Goal: Information Seeking & Learning: Learn about a topic

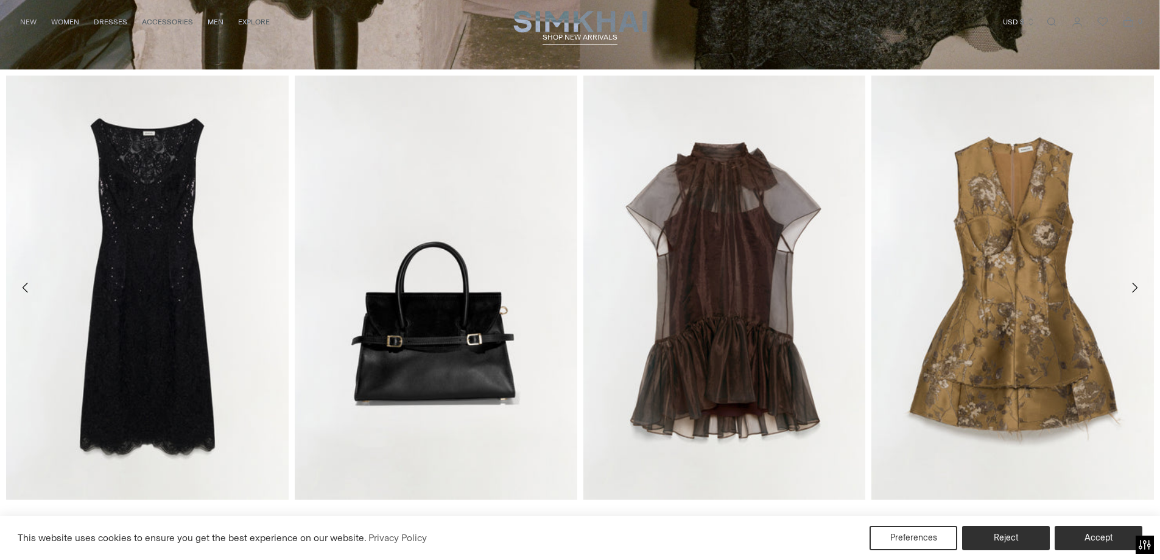
scroll to position [670, 0]
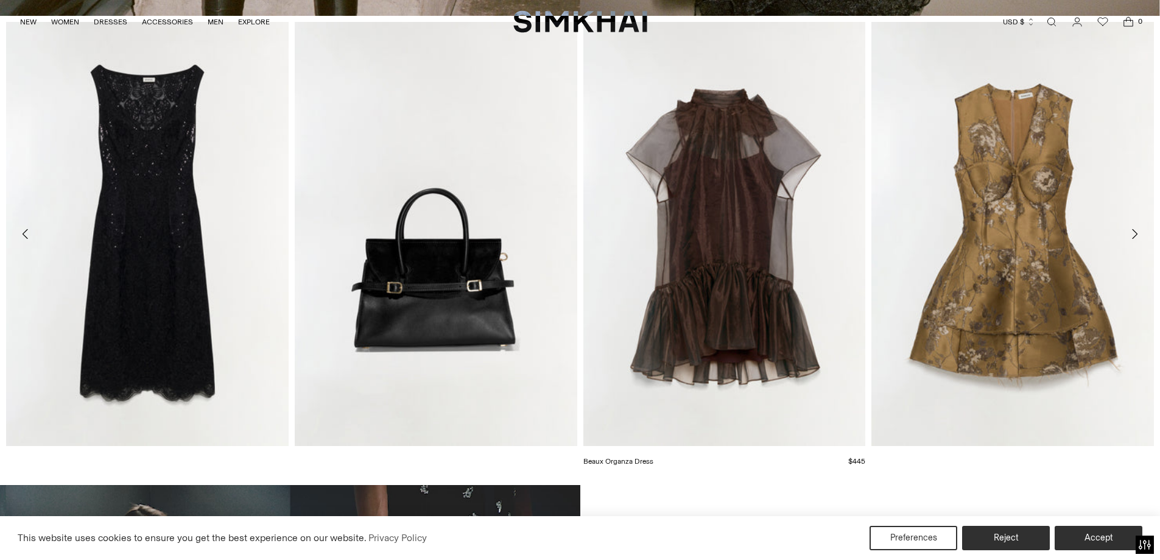
click at [653, 457] on link "Beaux Organza Dress" at bounding box center [618, 461] width 70 height 9
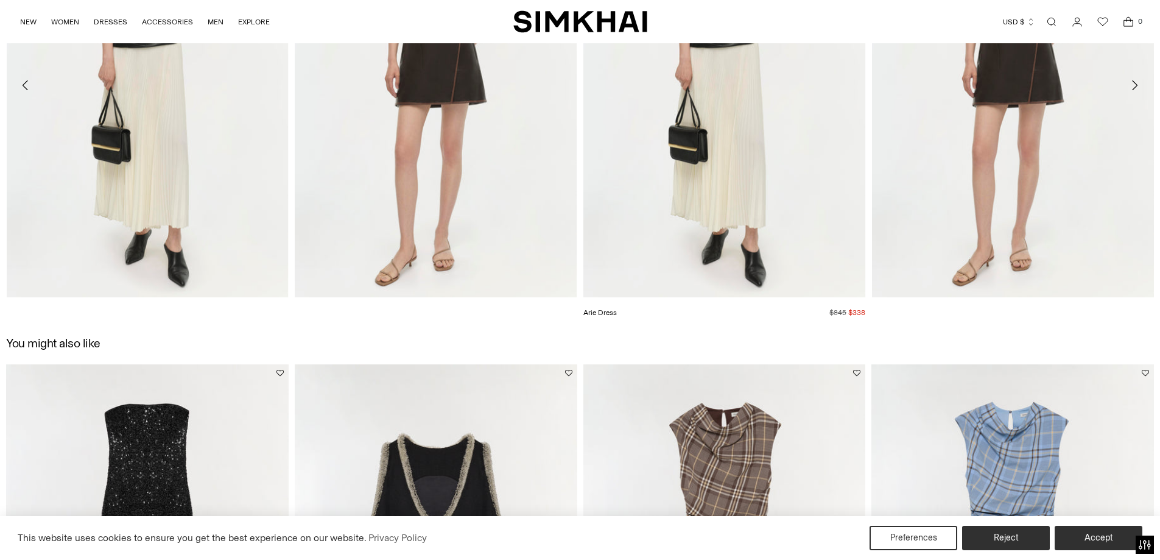
scroll to position [2009, 0]
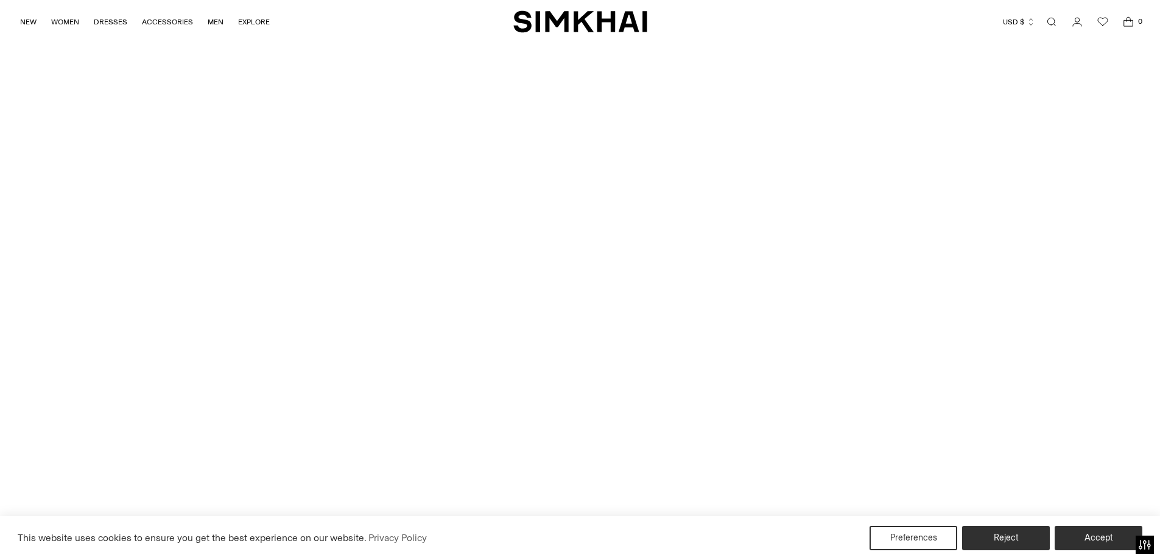
scroll to position [3939, 0]
click at [1005, 525] on div "This website uses cookies to ensure you get the best experience on our website.…" at bounding box center [580, 538] width 1160 height 44
click at [1008, 543] on button "Reject" at bounding box center [1006, 538] width 93 height 26
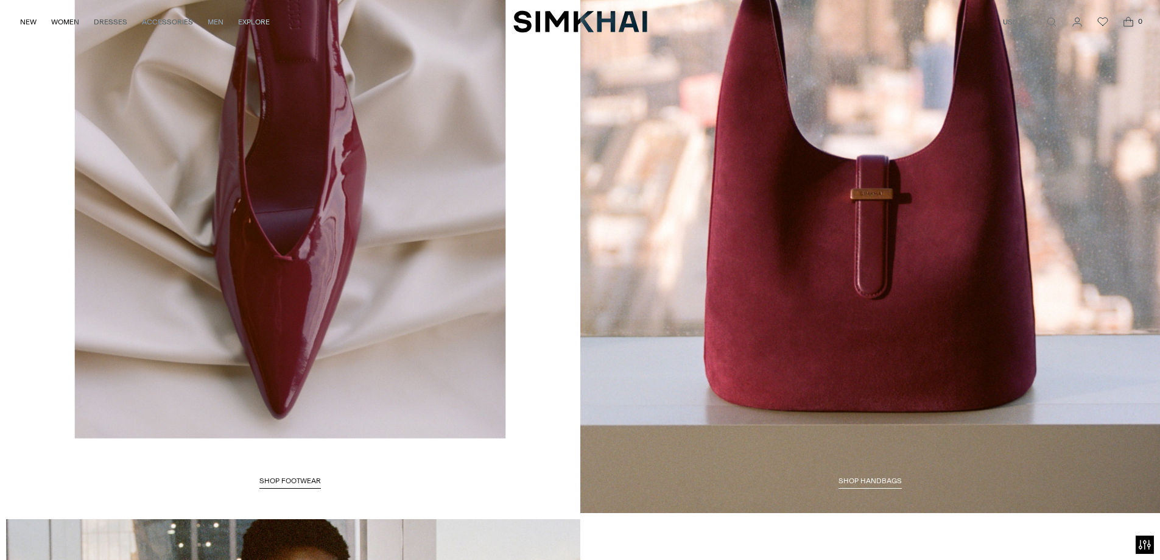
scroll to position [2722, 0]
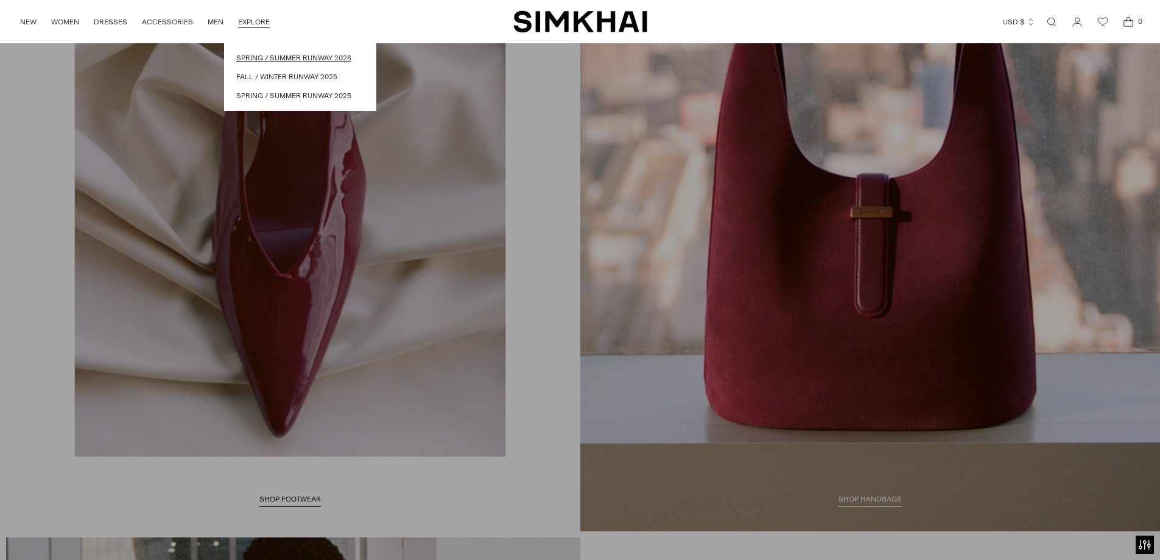
click at [261, 57] on link "Spring / Summer Runway 2026" at bounding box center [300, 58] width 128 height 12
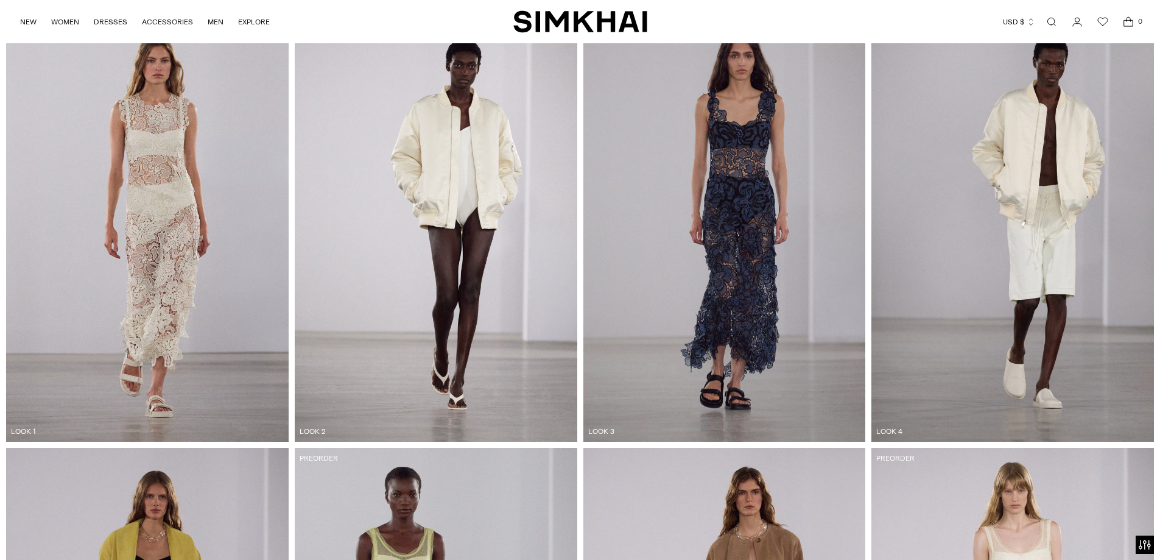
scroll to position [792, 0]
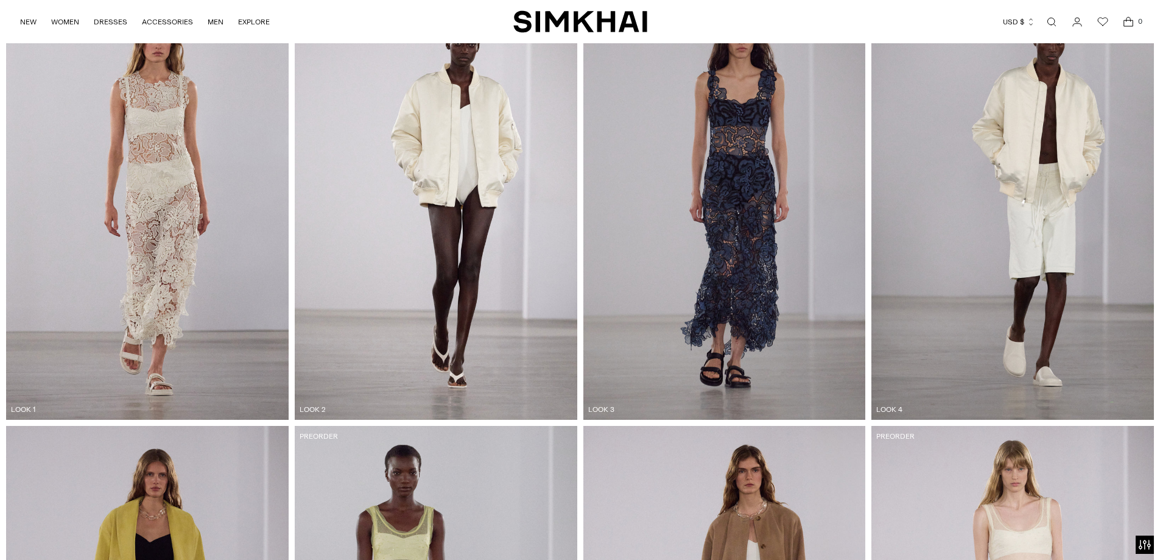
click at [170, 137] on img at bounding box center [147, 208] width 283 height 424
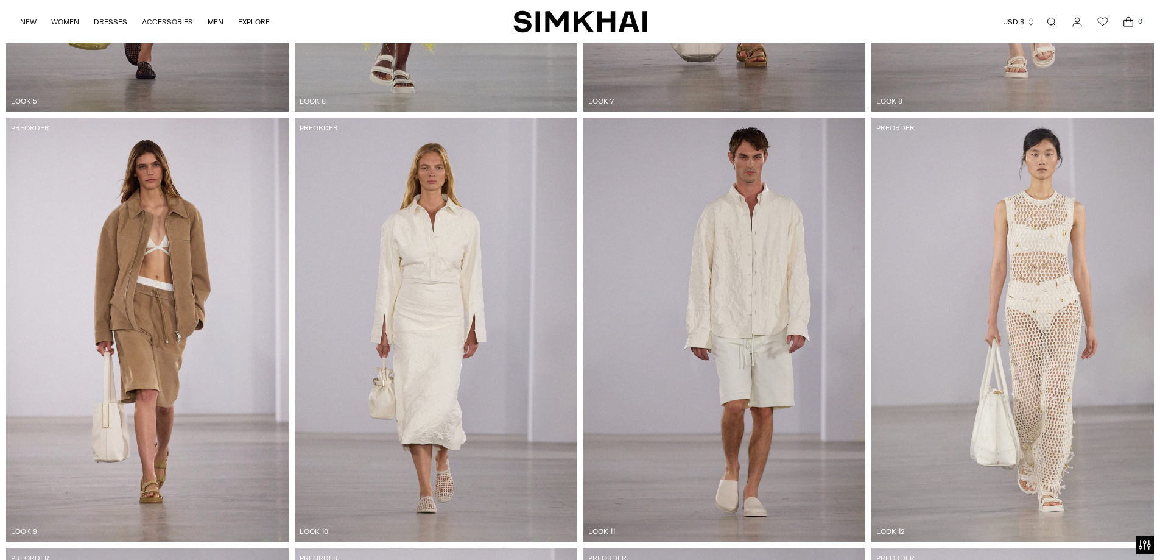
scroll to position [1583, 0]
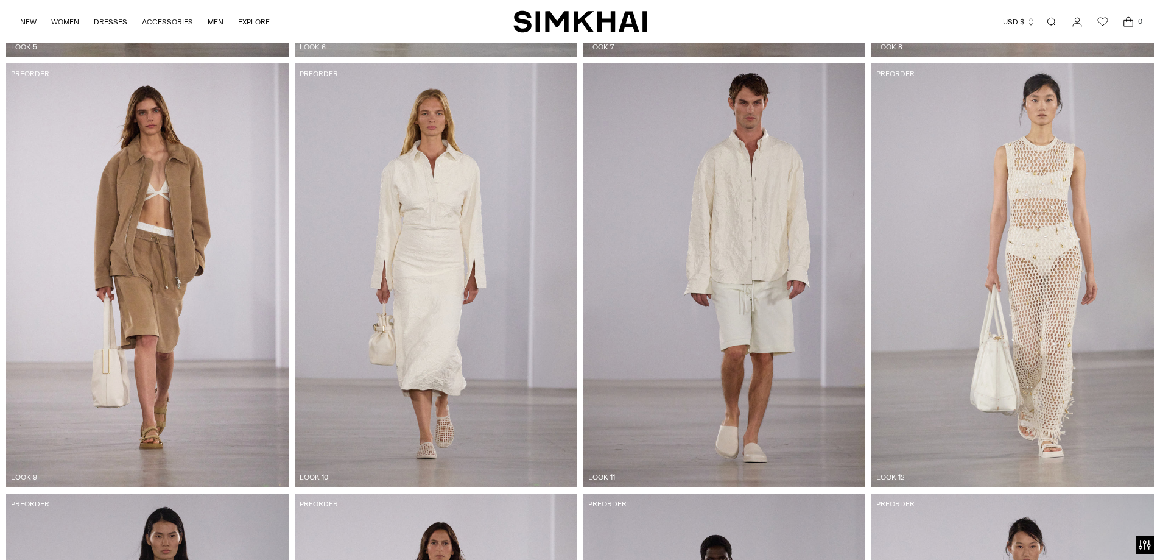
click at [1071, 192] on img at bounding box center [1012, 275] width 283 height 424
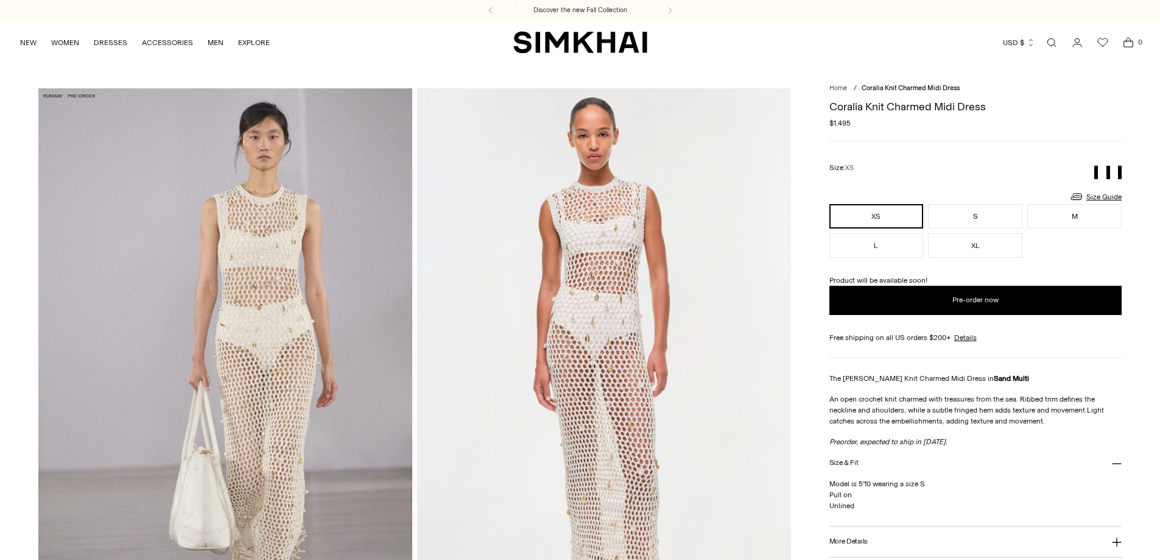
click at [228, 253] on img at bounding box center [225, 368] width 374 height 561
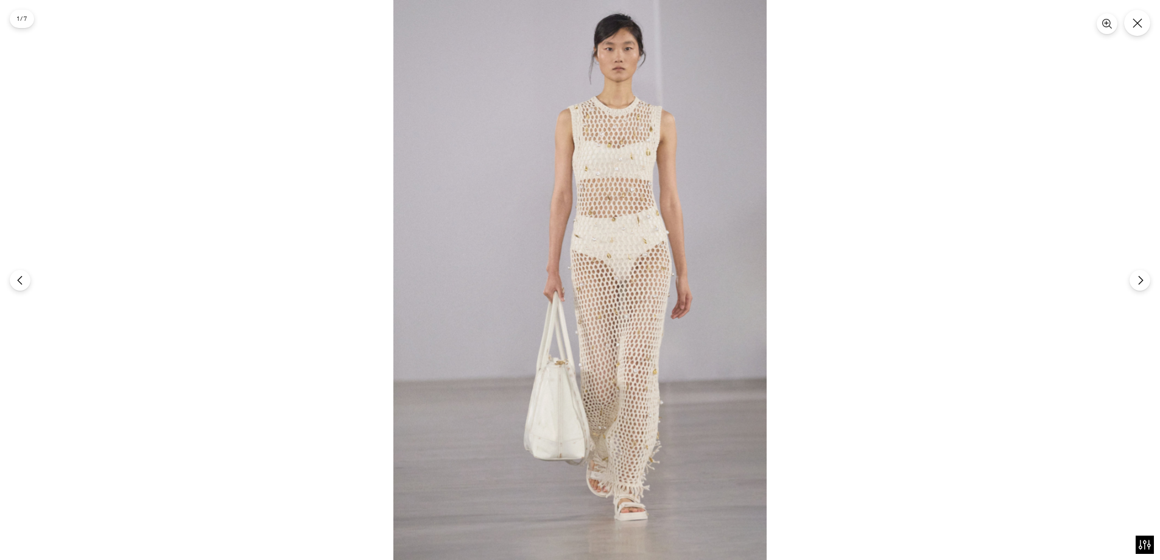
click at [680, 149] on img at bounding box center [579, 280] width 373 height 560
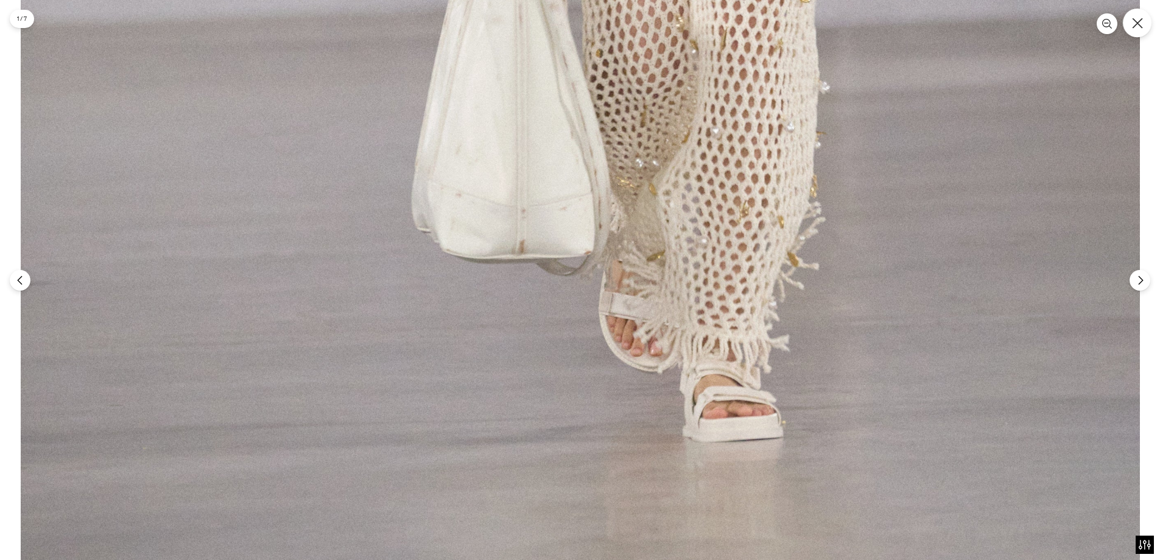
click at [1135, 16] on button "Close" at bounding box center [1137, 23] width 29 height 29
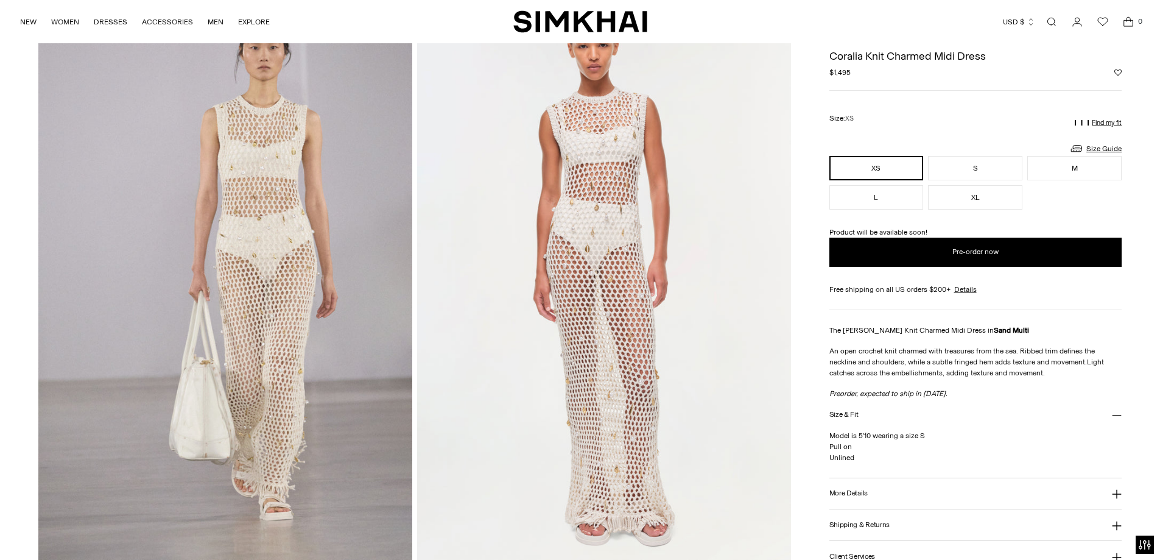
scroll to position [61, 0]
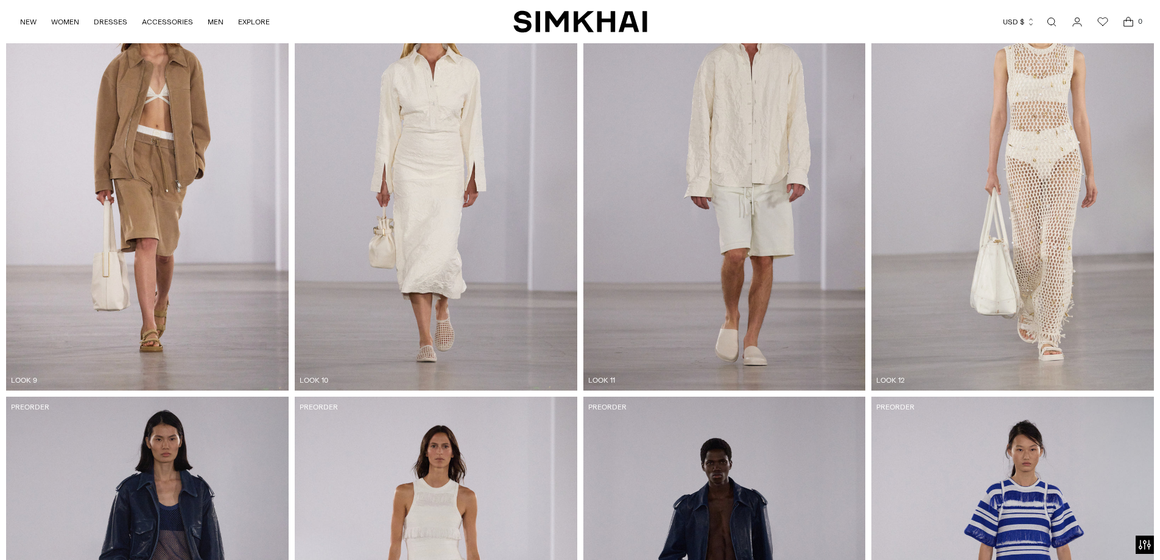
scroll to position [1522, 0]
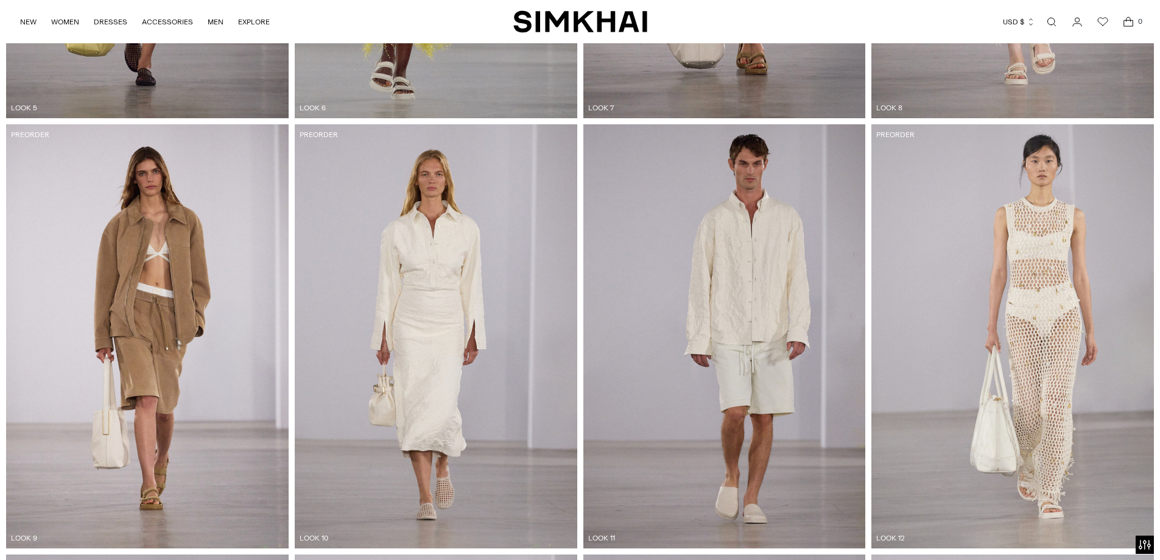
click at [997, 267] on img at bounding box center [1012, 336] width 283 height 424
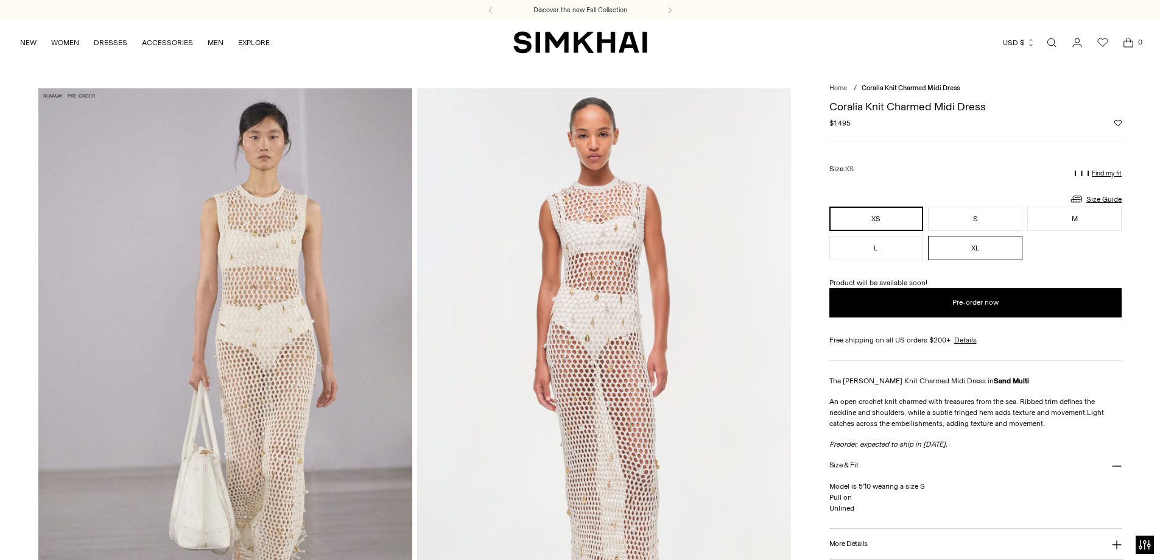
drag, startPoint x: 958, startPoint y: 263, endPoint x: 947, endPoint y: 248, distance: 19.1
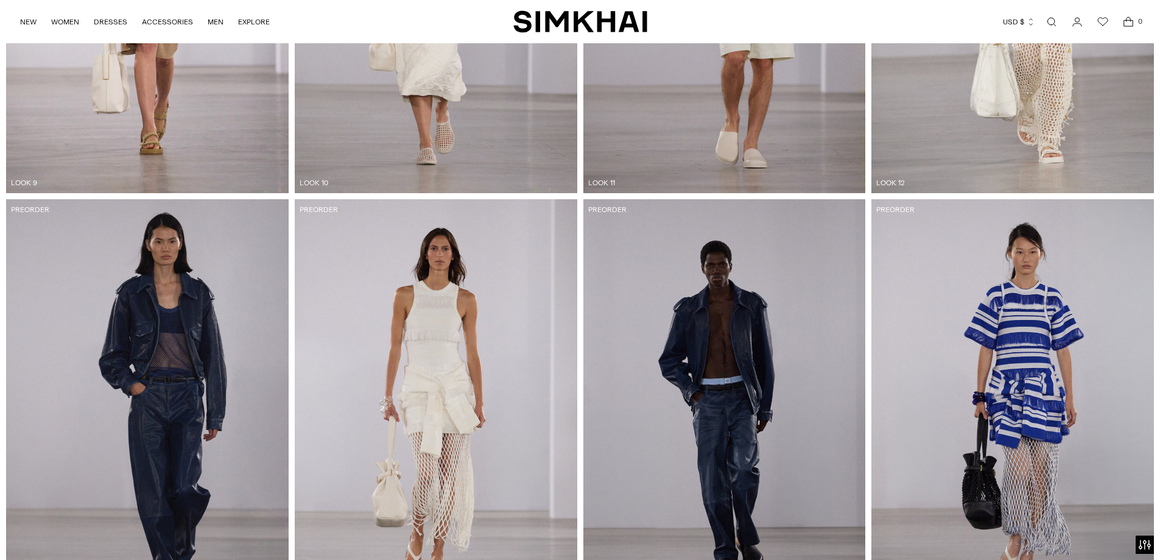
scroll to position [1827, 0]
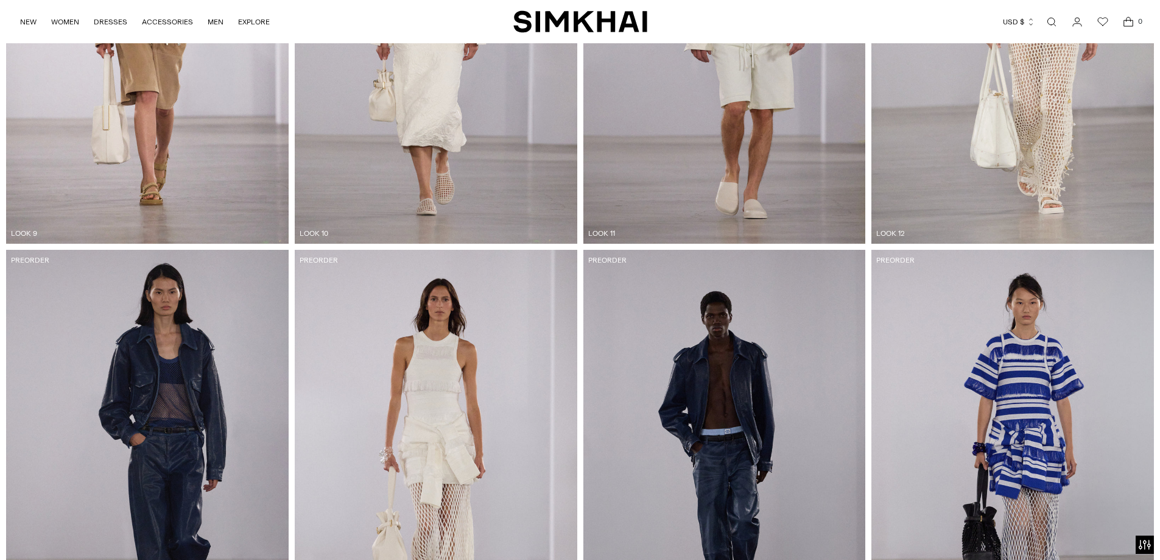
click at [427, 406] on img at bounding box center [436, 462] width 283 height 424
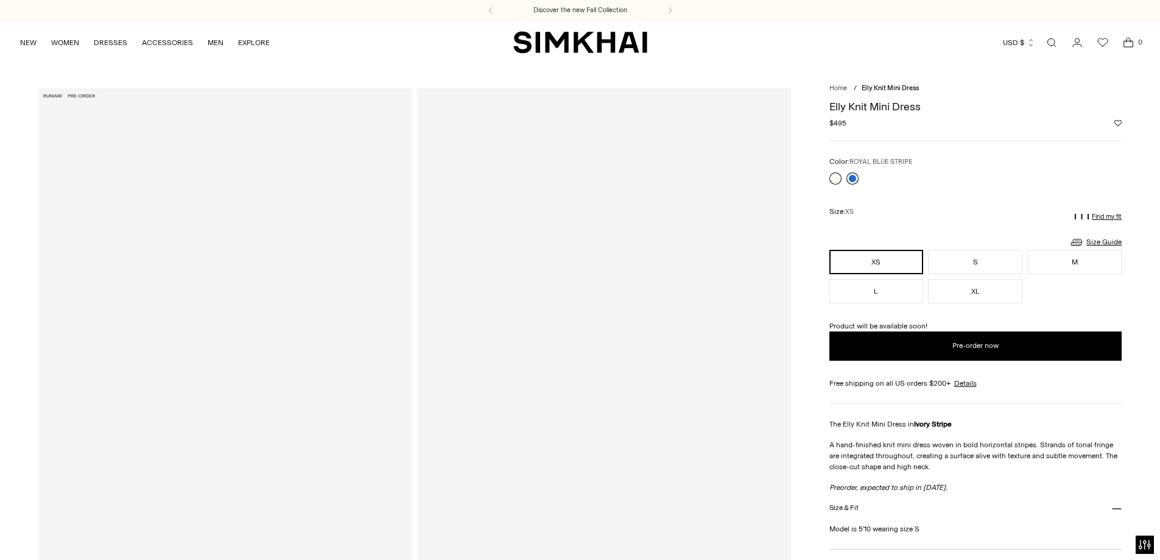
click at [846, 180] on link at bounding box center [852, 178] width 12 height 12
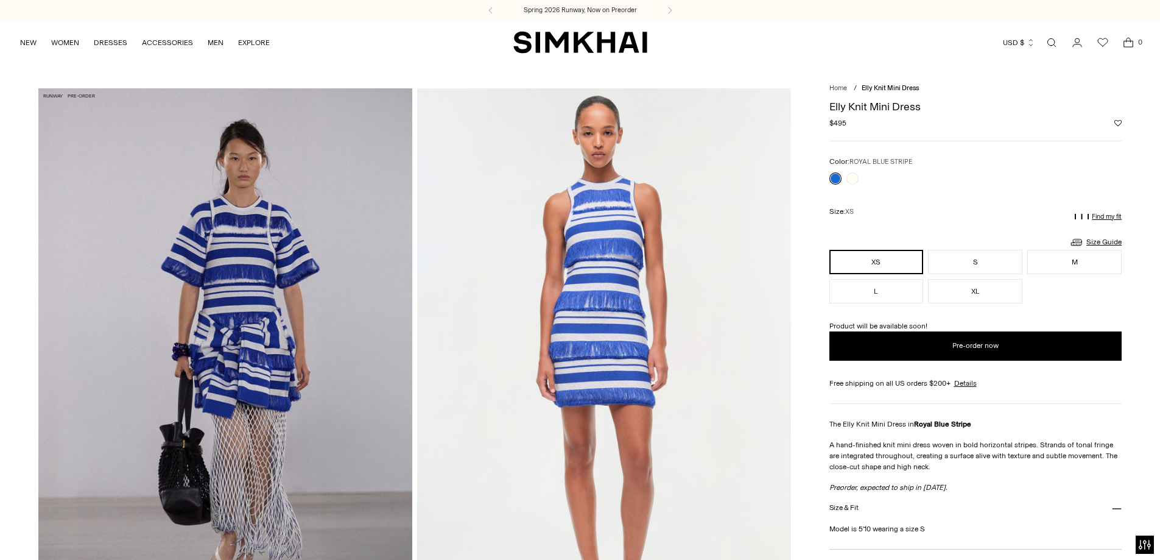
click at [828, 179] on div at bounding box center [844, 178] width 34 height 17
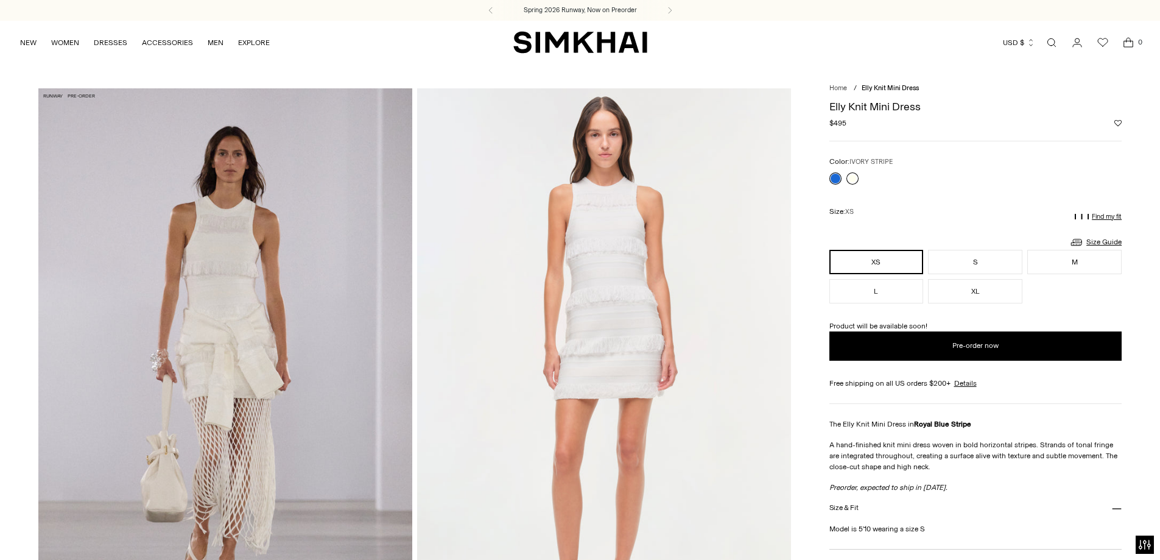
click at [856, 176] on link at bounding box center [852, 178] width 12 height 12
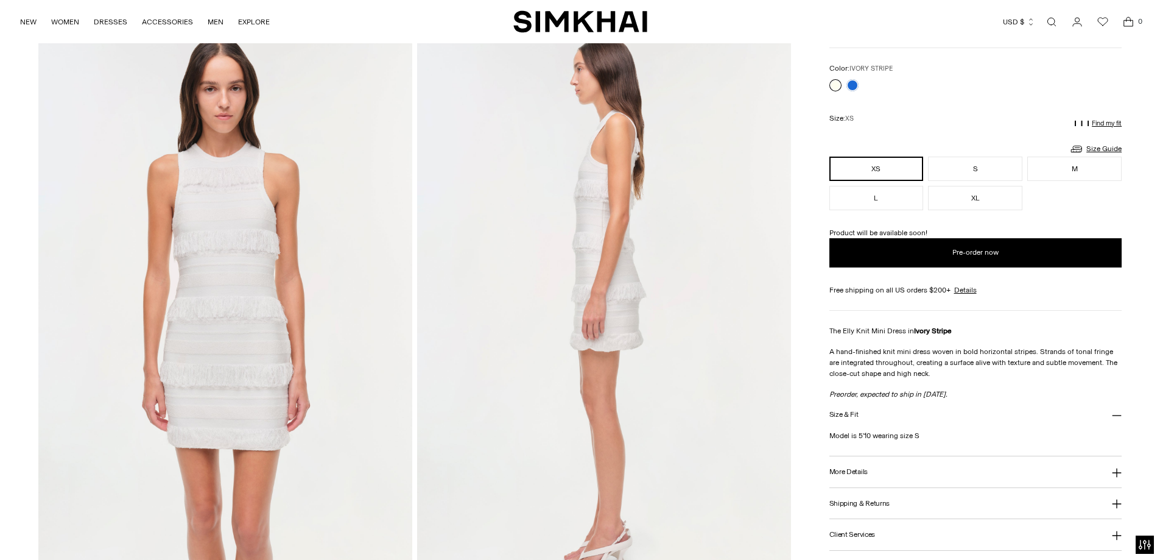
scroll to position [426, 0]
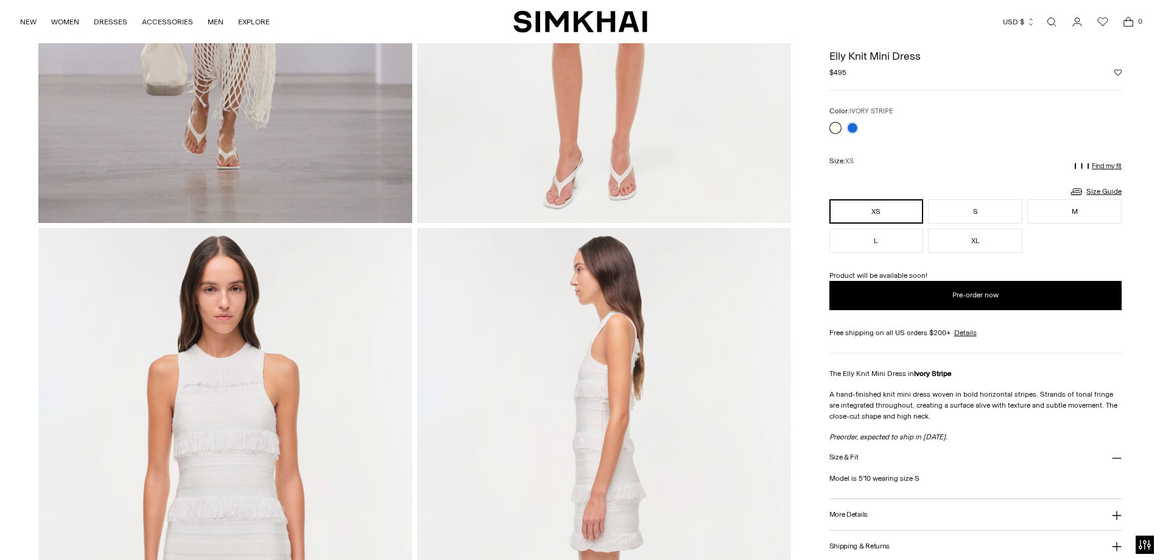
drag, startPoint x: 711, startPoint y: 290, endPoint x: 701, endPoint y: 279, distance: 15.1
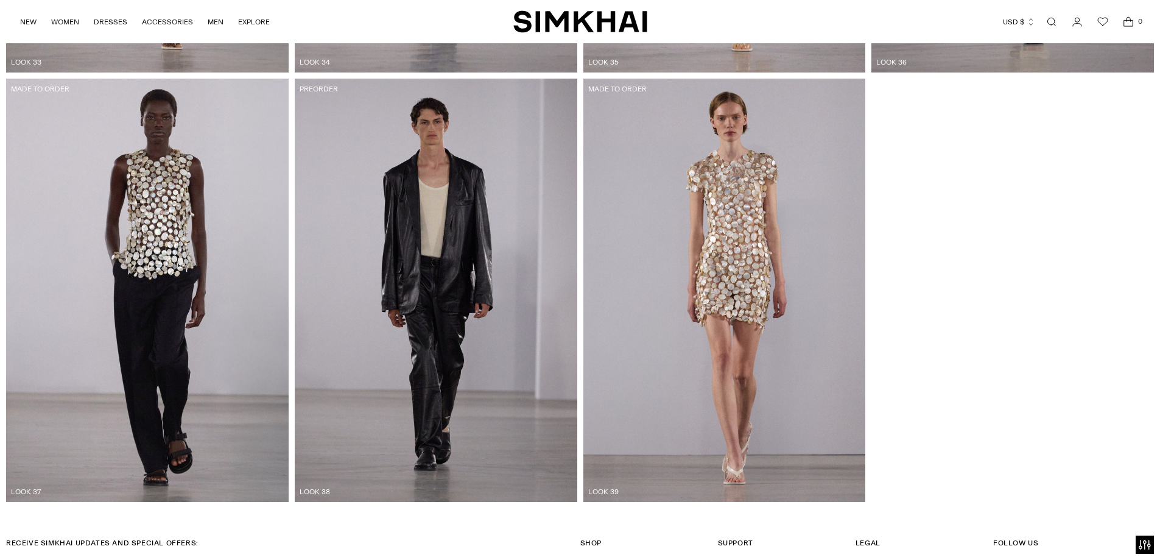
scroll to position [4494, 0]
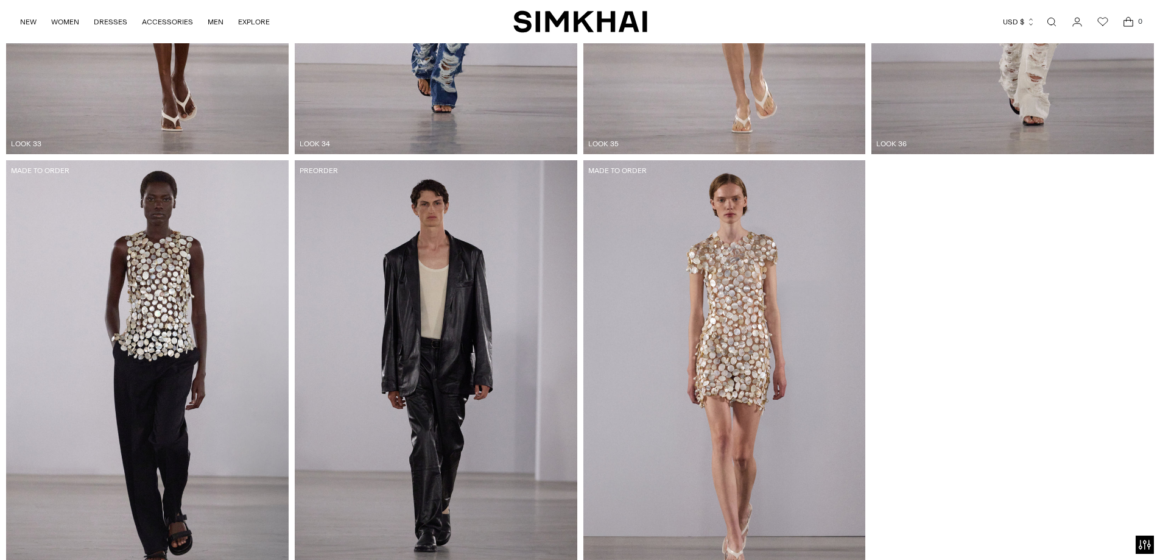
click at [161, 320] on img at bounding box center [147, 372] width 283 height 424
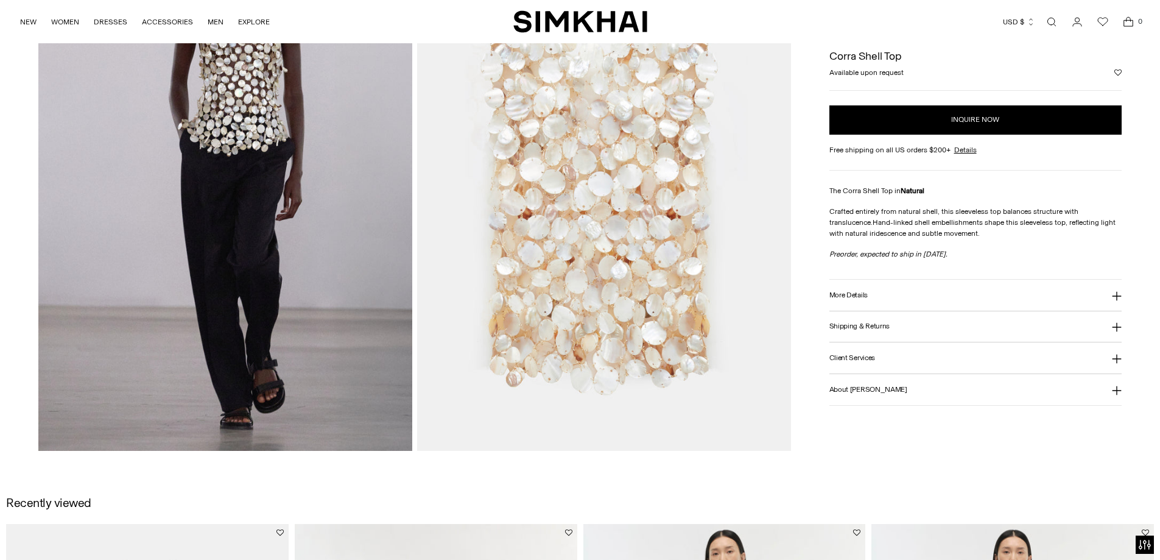
scroll to position [122, 0]
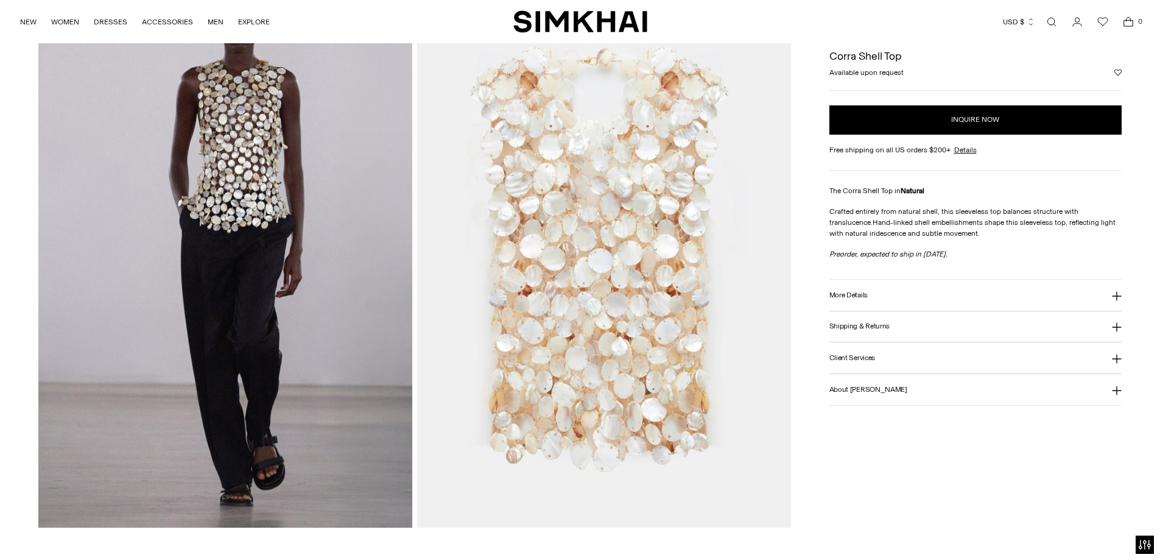
click at [676, 281] on img at bounding box center [604, 247] width 374 height 561
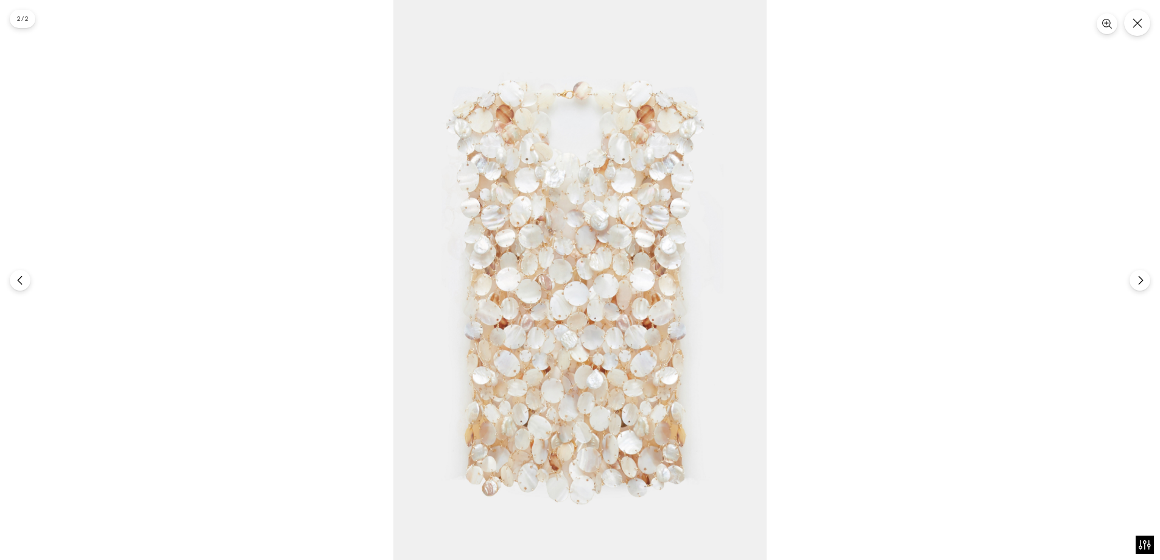
click at [579, 128] on img at bounding box center [579, 280] width 373 height 560
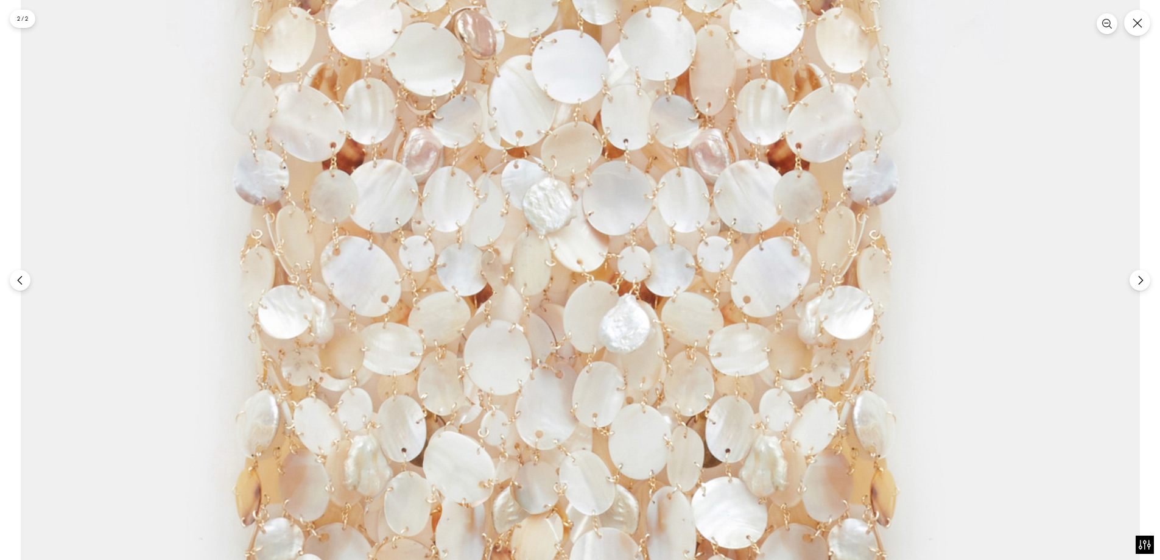
click at [579, 129] on img at bounding box center [580, 26] width 1119 height 1679
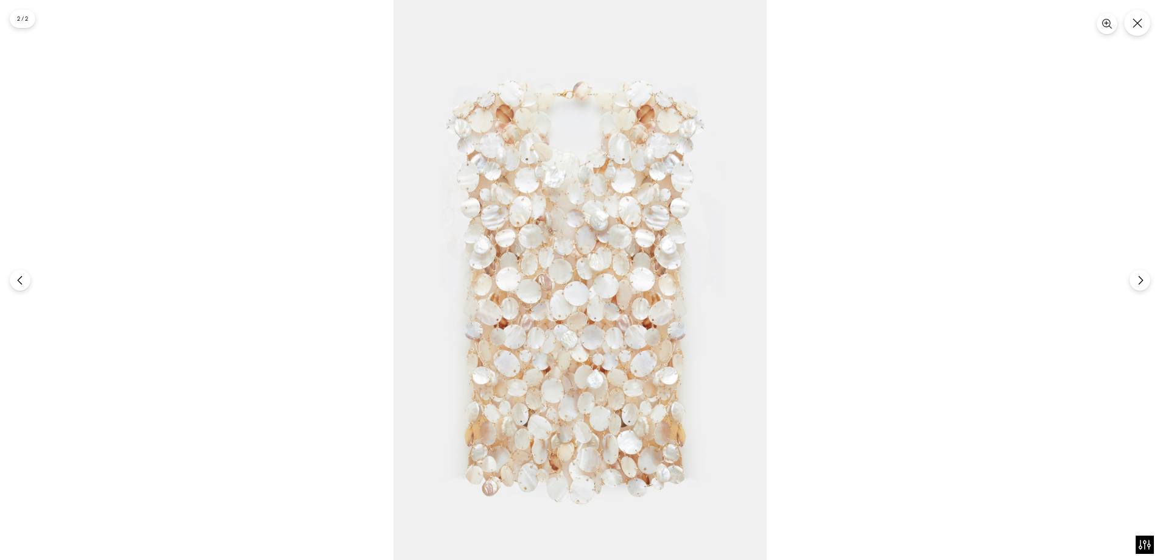
click at [579, 129] on img at bounding box center [579, 280] width 373 height 560
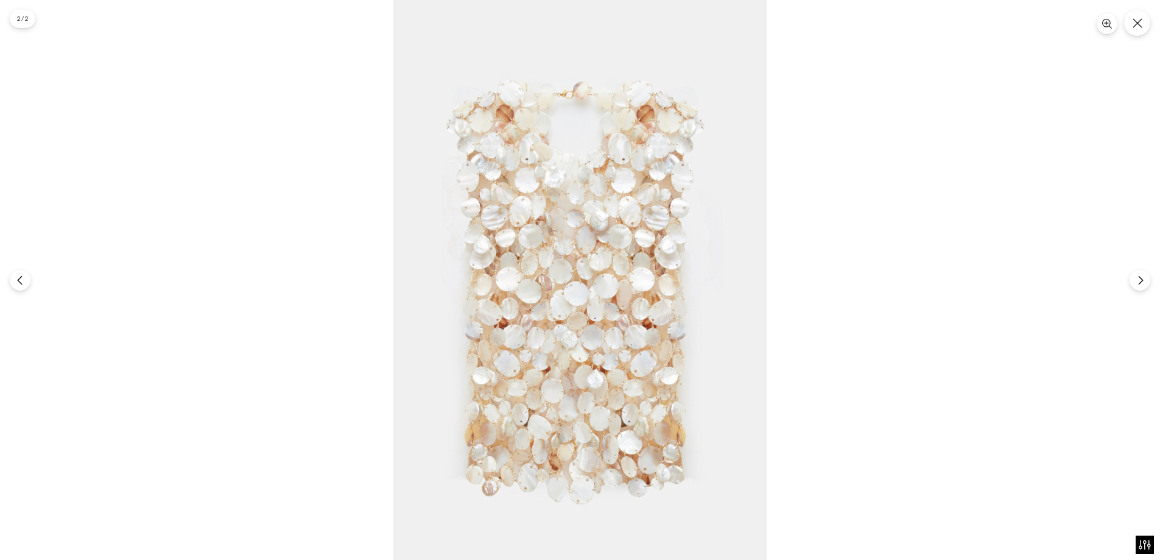
click at [273, 219] on div at bounding box center [580, 280] width 1160 height 560
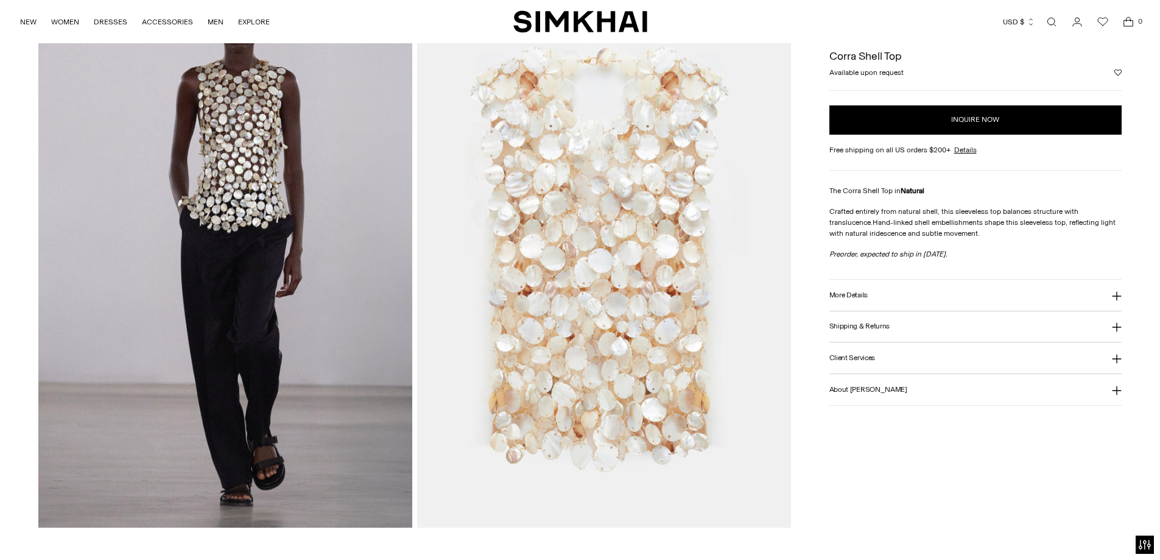
click at [175, 169] on img at bounding box center [225, 247] width 374 height 561
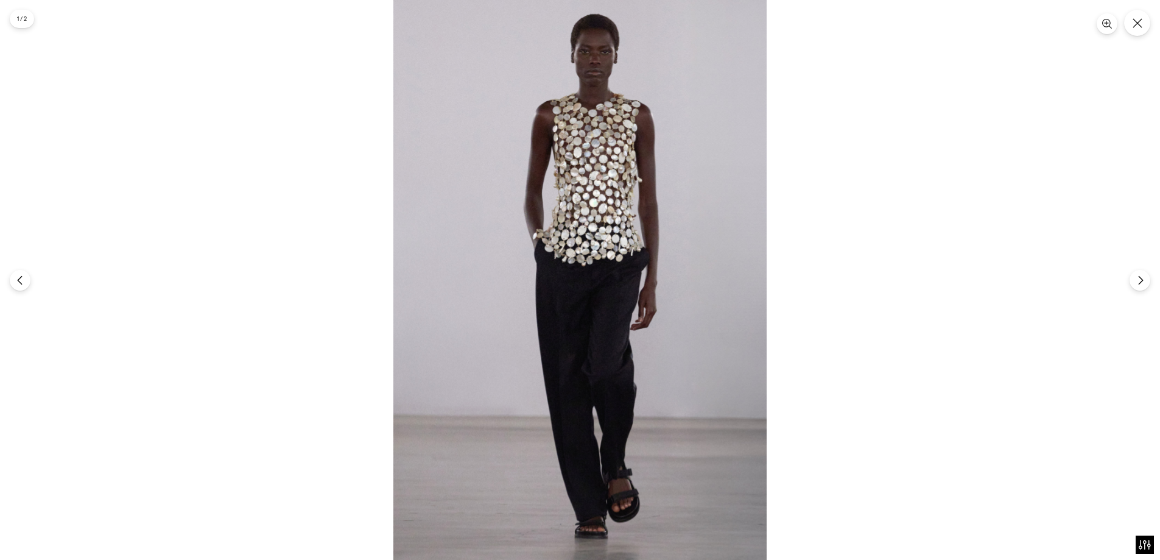
click at [680, 87] on img at bounding box center [579, 280] width 373 height 560
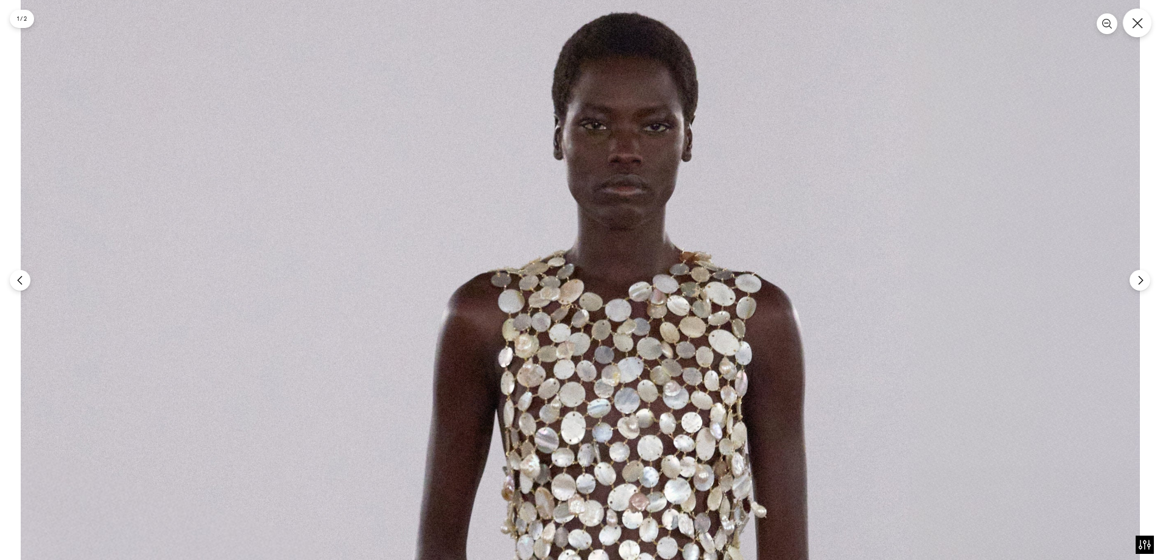
click at [1135, 18] on icon "Close" at bounding box center [1137, 23] width 11 height 11
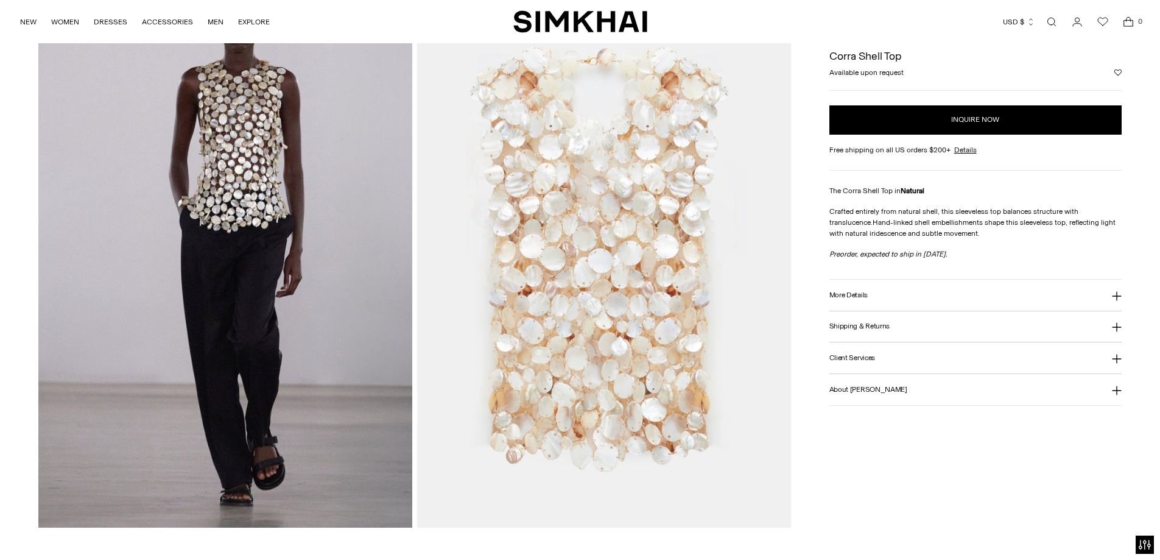
click at [567, 197] on img at bounding box center [604, 247] width 374 height 561
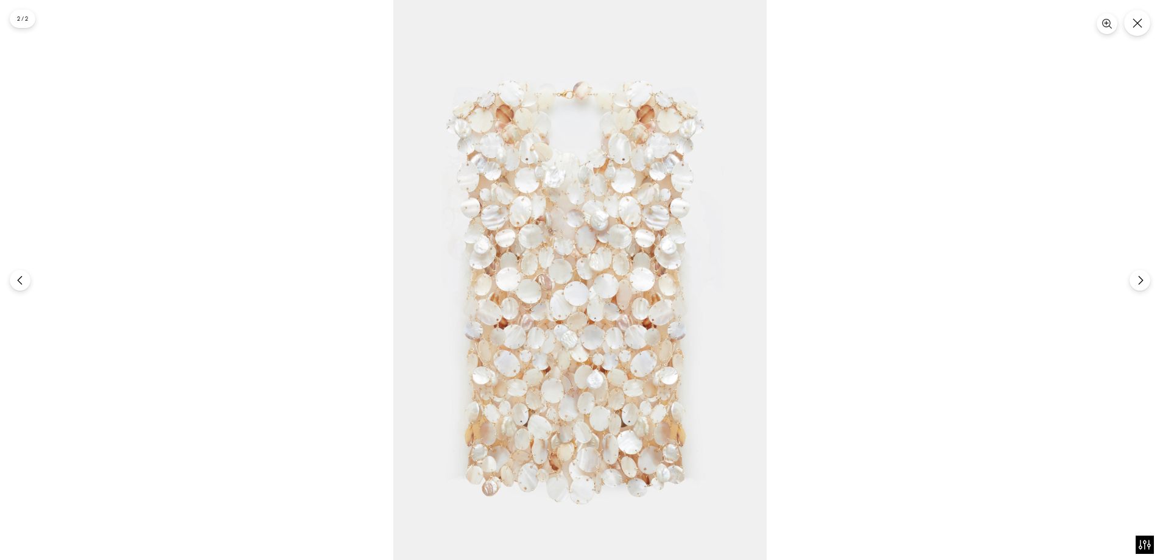
click at [997, 135] on div at bounding box center [580, 280] width 1160 height 560
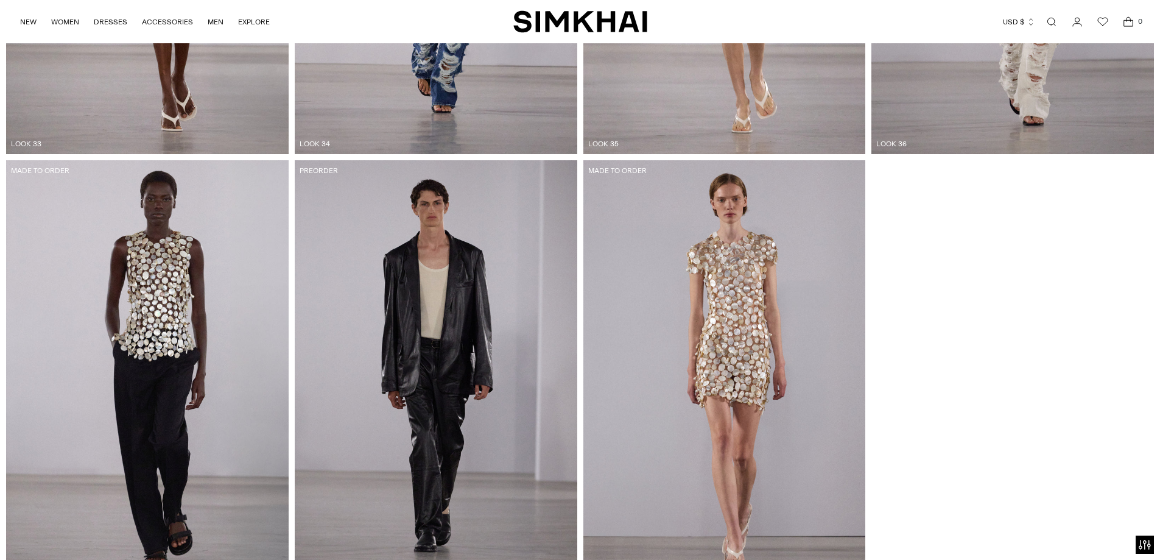
click at [707, 234] on img at bounding box center [724, 372] width 283 height 424
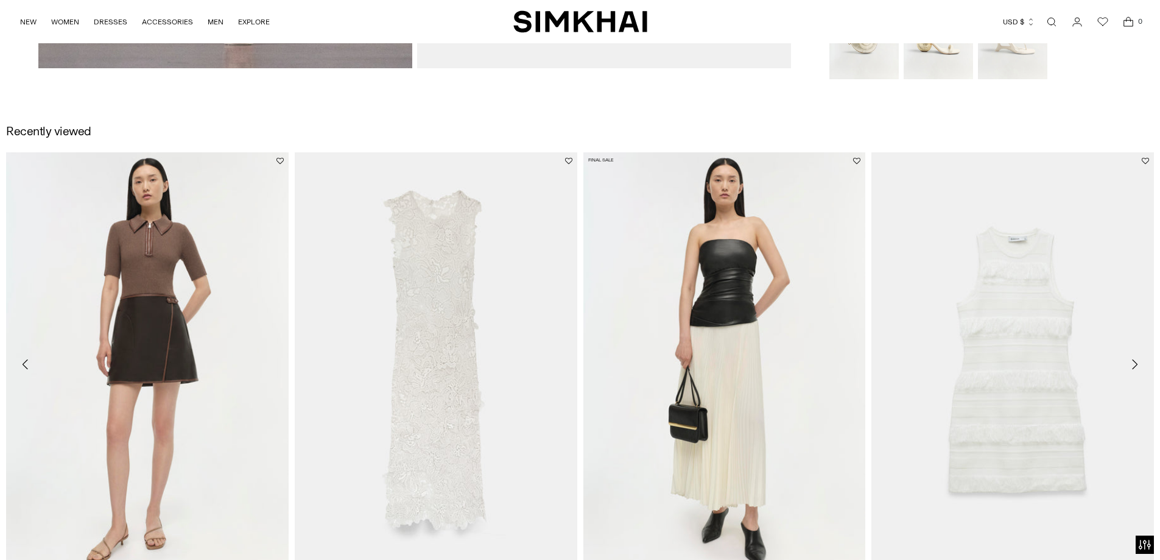
scroll to position [609, 0]
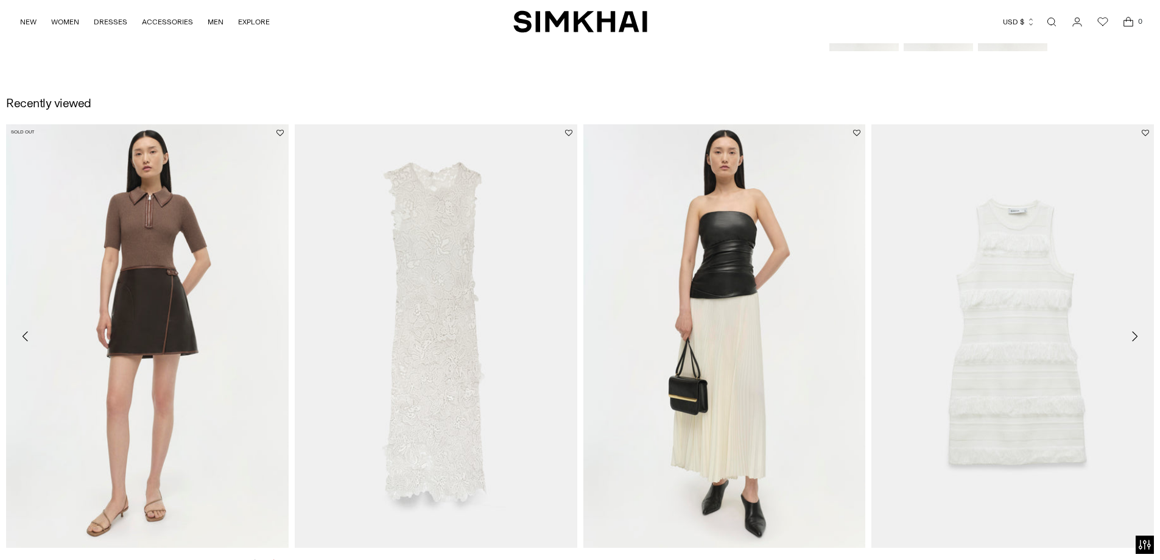
click at [49, 558] on link "Ettalyn Dress" at bounding box center [27, 562] width 43 height 9
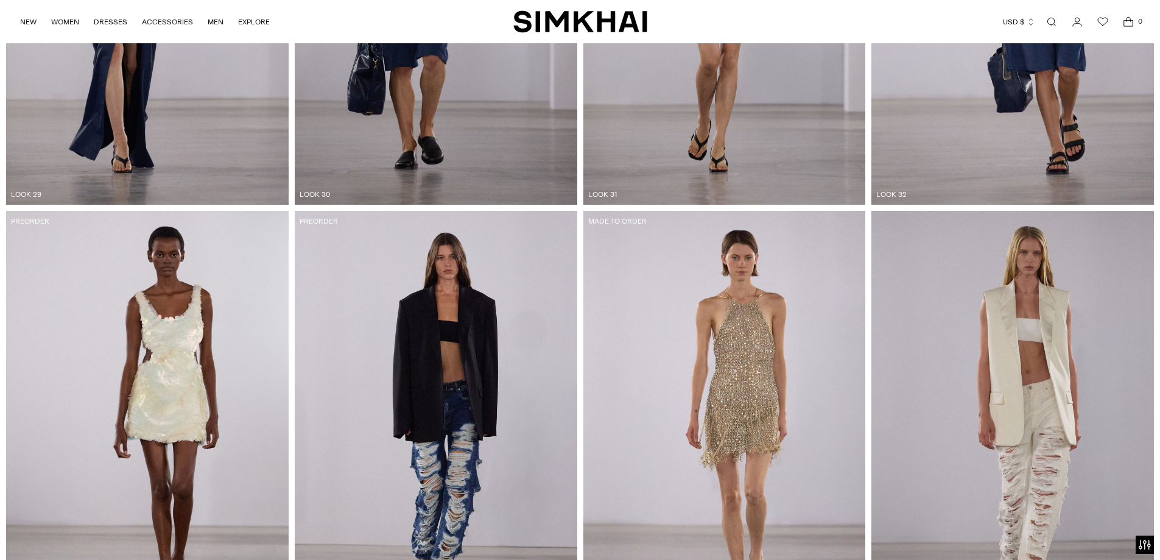
scroll to position [4007, 0]
